Goal: Check status

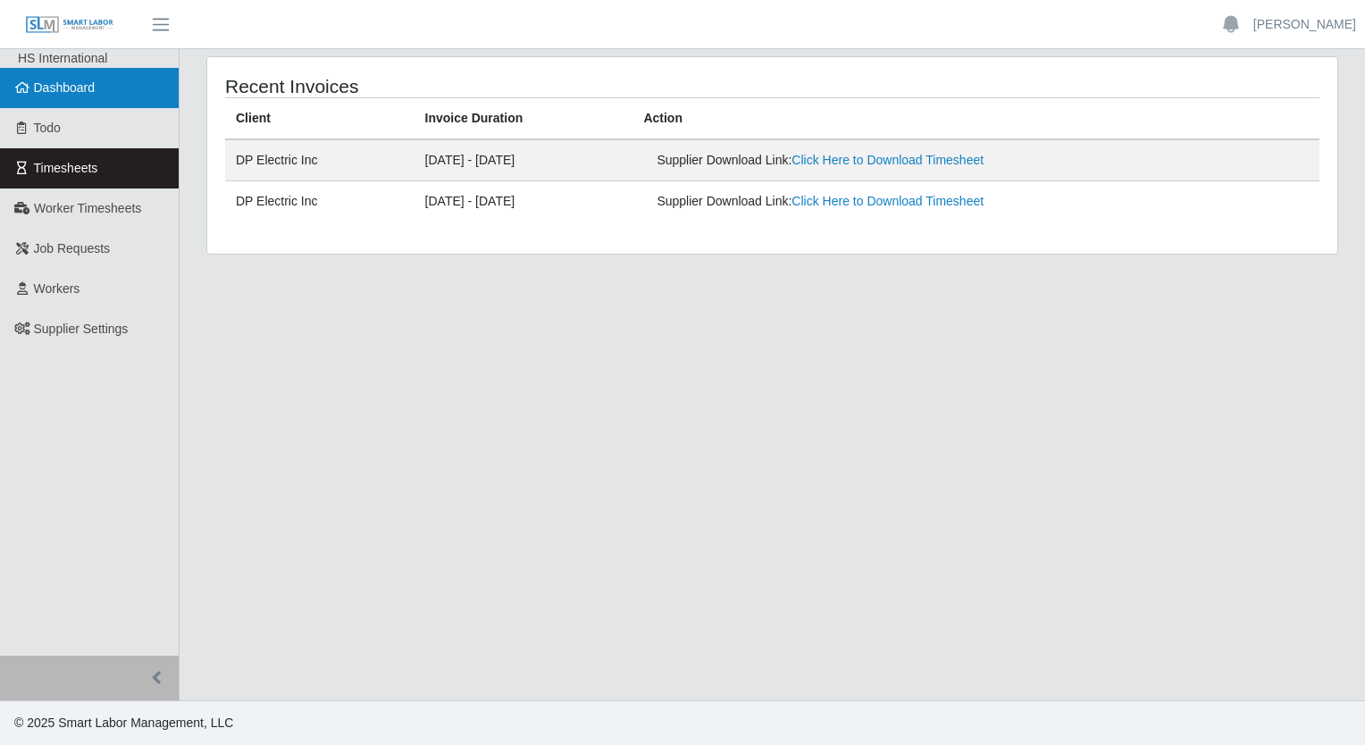
click at [30, 96] on link "Dashboard" at bounding box center [89, 88] width 179 height 40
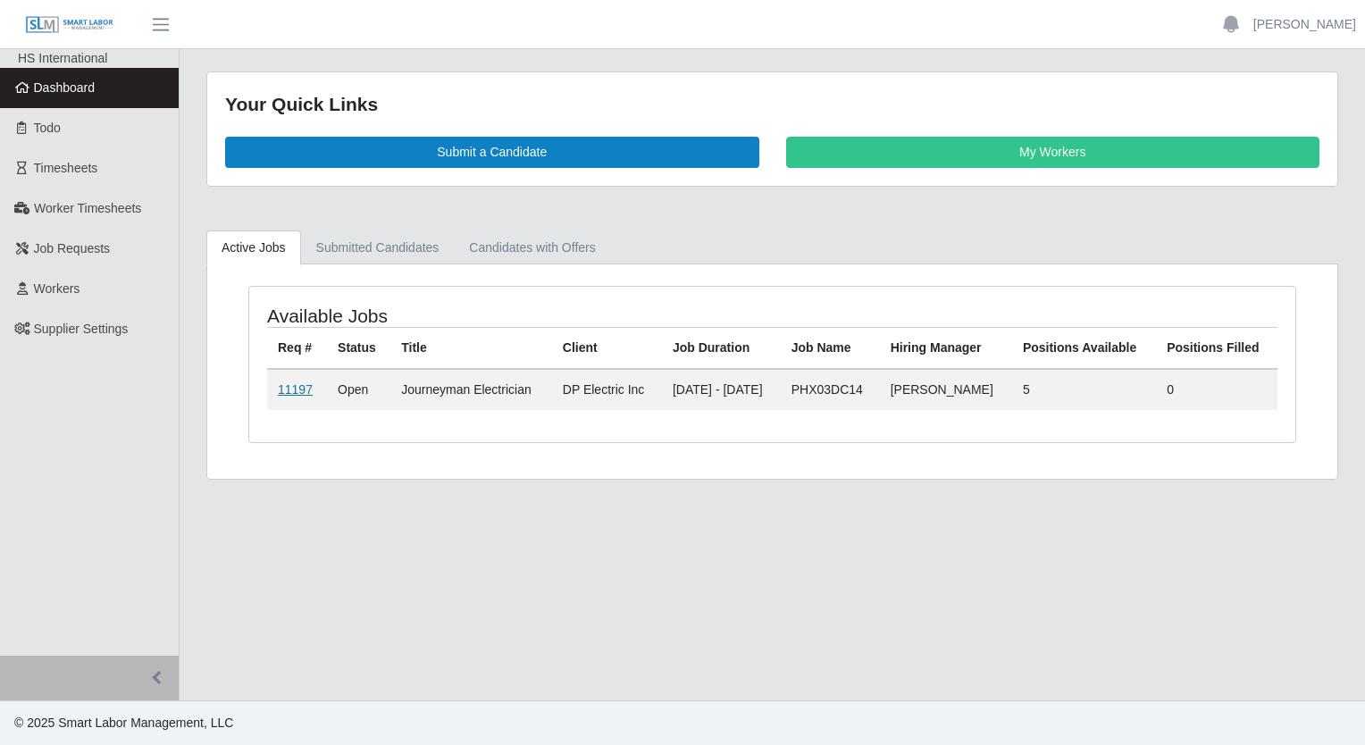
click at [301, 393] on link "11197" at bounding box center [295, 389] width 35 height 14
